Goal: Task Accomplishment & Management: Manage account settings

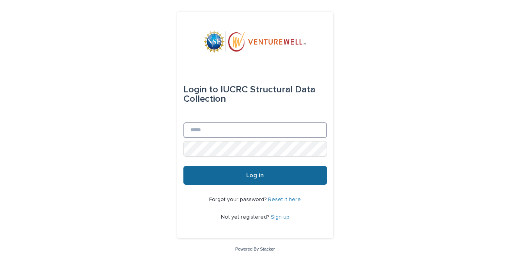
type input "**********"
click at [260, 172] on button "Log in" at bounding box center [255, 175] width 144 height 19
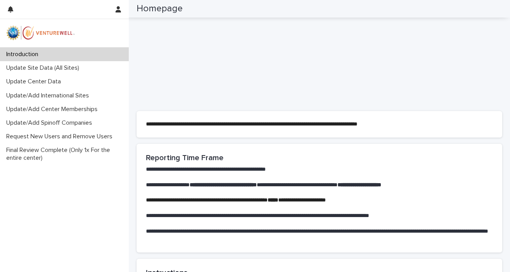
scroll to position [189, 0]
